Goal: Submit feedback/report problem

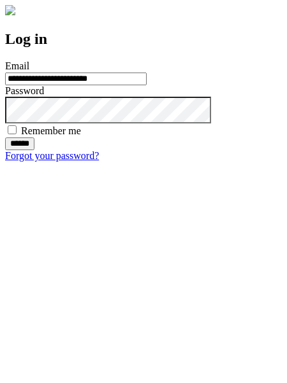
type input "**********"
click at [34, 150] on input "******" at bounding box center [19, 144] width 29 height 13
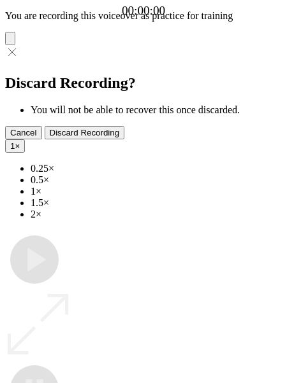
type input "**********"
